Goal: Find specific page/section: Find specific page/section

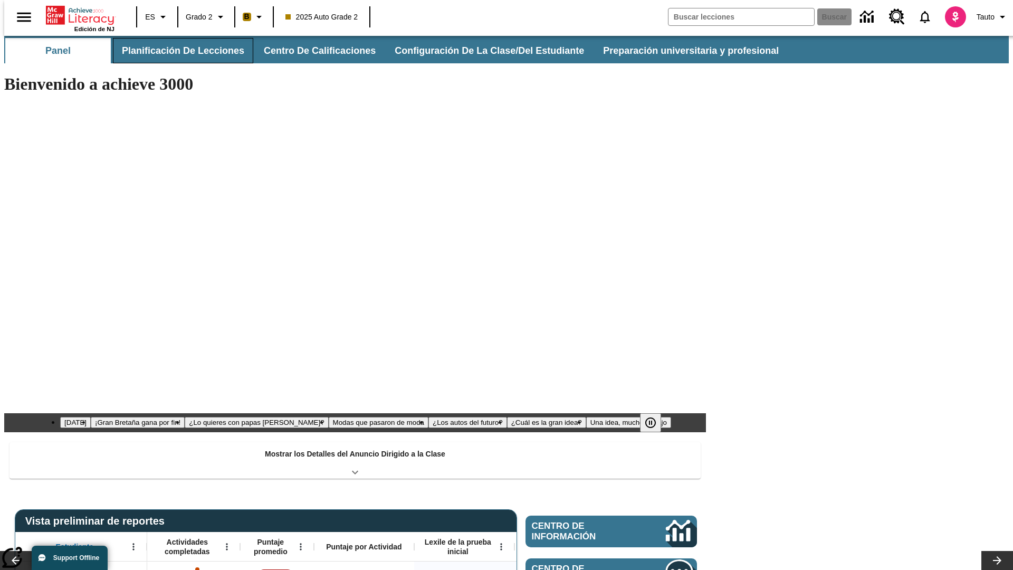
click at [177, 51] on button "Planificación de lecciones" at bounding box center [183, 50] width 140 height 25
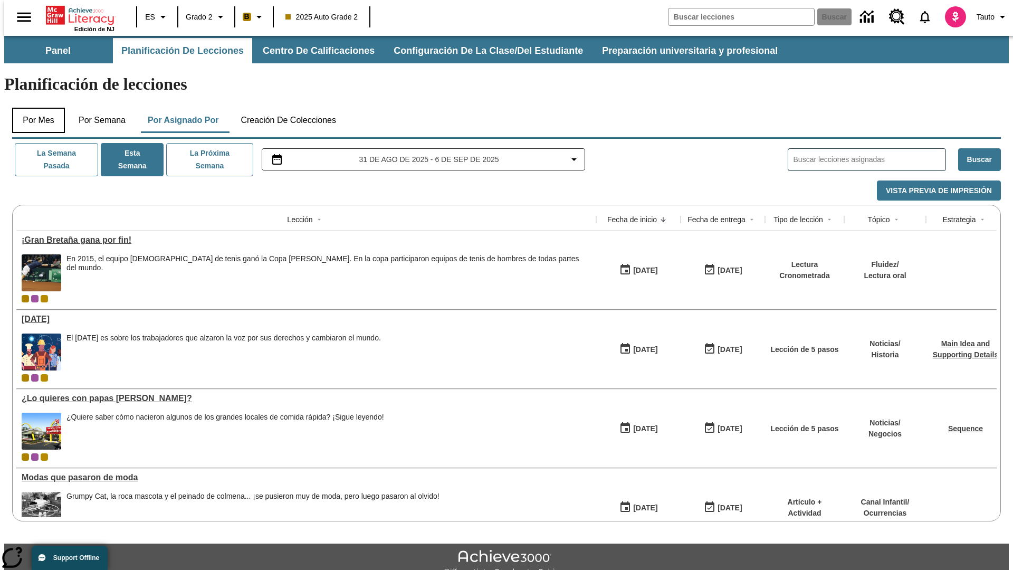
click at [34, 108] on button "Por mes" at bounding box center [38, 120] width 53 height 25
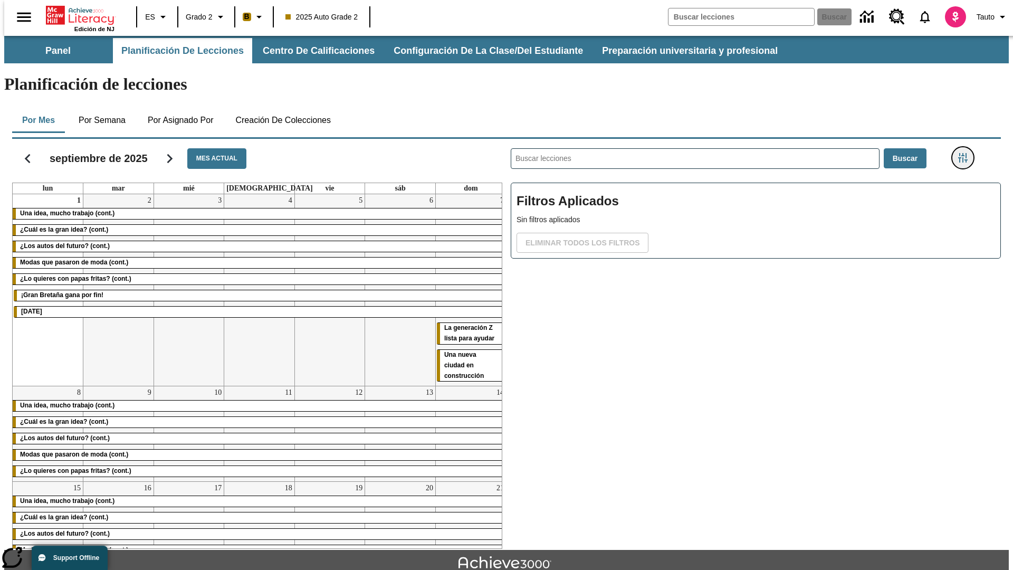
click at [966, 153] on icon "Menú lateral de filtros" at bounding box center [962, 157] width 9 height 9
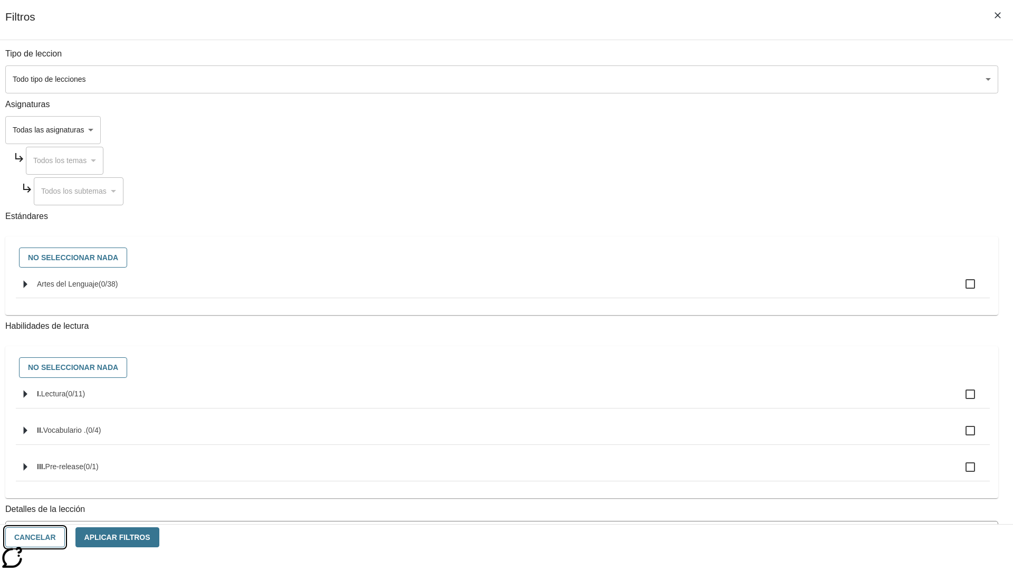
click at [65, 537] on button "Cancelar" at bounding box center [35, 537] width 60 height 21
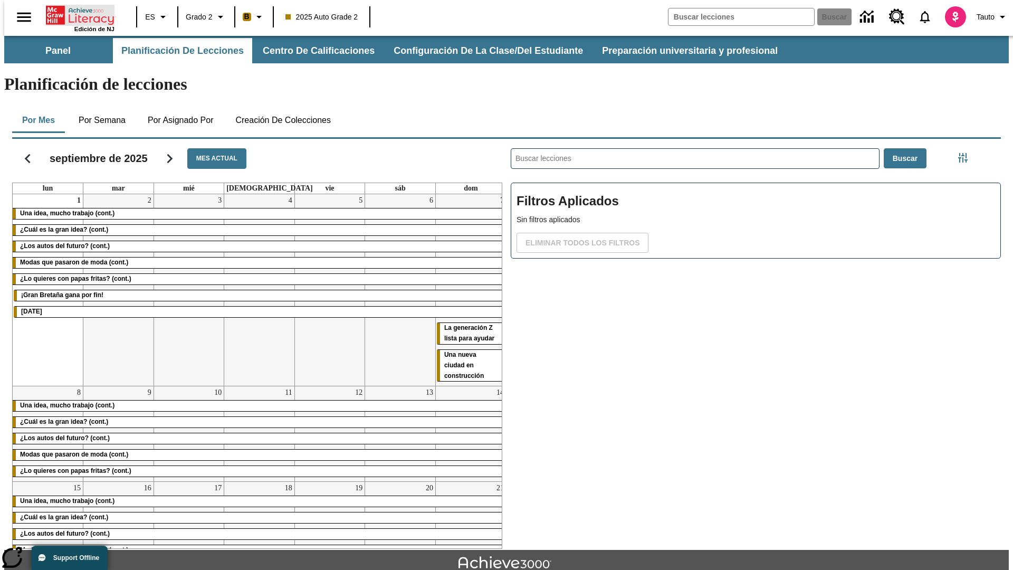
click at [76, 14] on icon "Portada" at bounding box center [81, 15] width 70 height 21
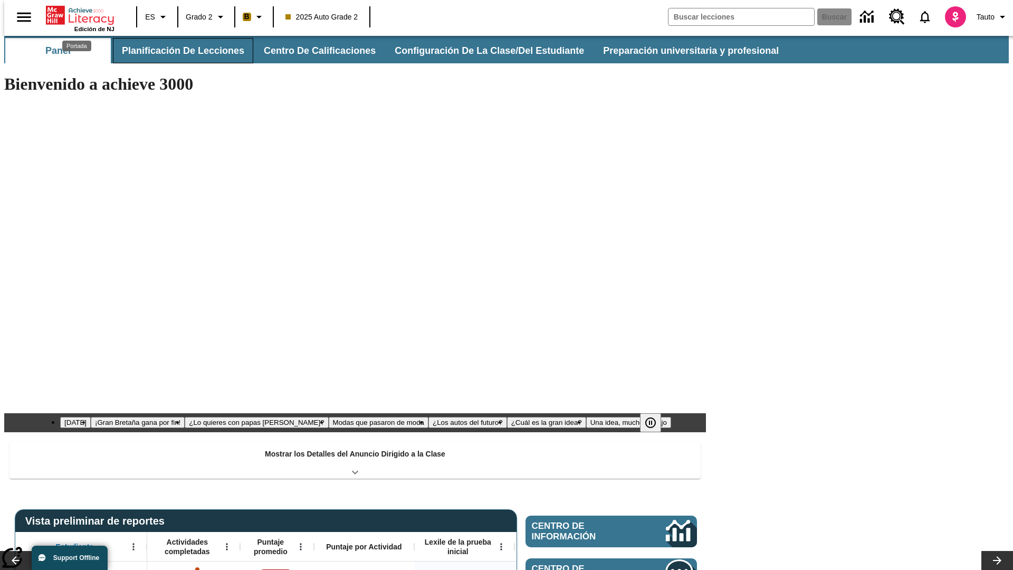
click at [177, 51] on button "Planificación de lecciones" at bounding box center [183, 50] width 140 height 25
